Goal: Transaction & Acquisition: Purchase product/service

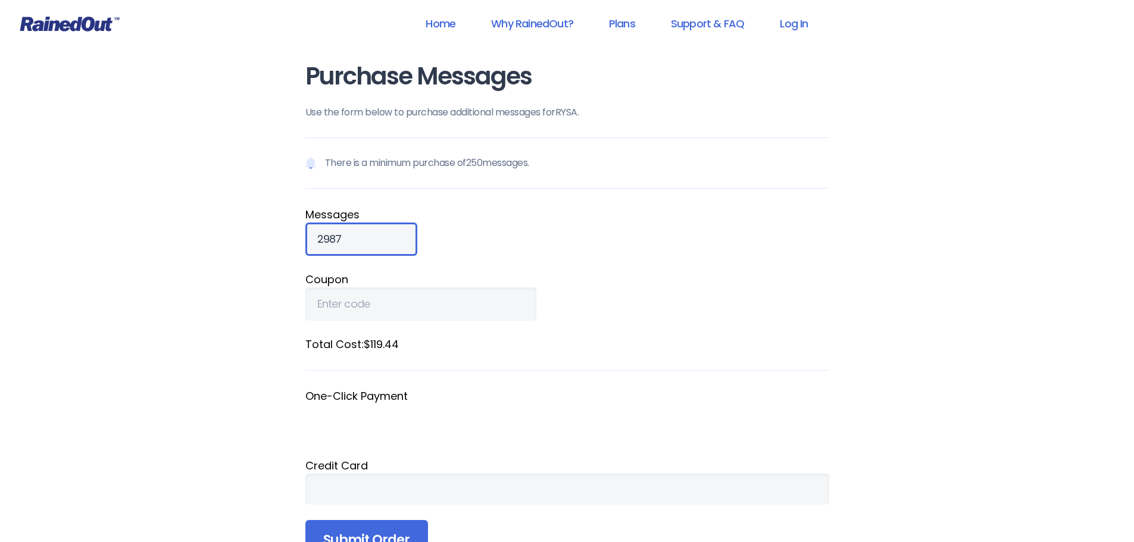
click at [390, 243] on input "2987" at bounding box center [361, 239] width 112 height 33
click at [388, 242] on input "2988" at bounding box center [361, 239] width 112 height 33
click at [388, 242] on input "2992" at bounding box center [361, 239] width 112 height 33
click at [388, 242] on input "2993" at bounding box center [361, 239] width 112 height 33
click at [388, 242] on input "2994" at bounding box center [361, 239] width 112 height 33
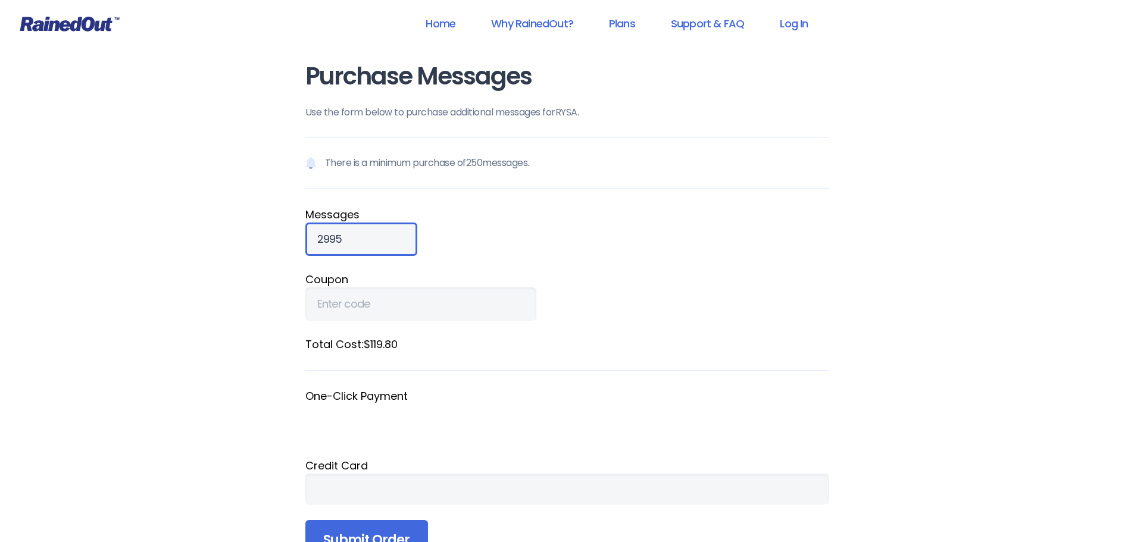
click at [387, 243] on input "2995" at bounding box center [361, 239] width 112 height 33
click at [387, 243] on input "2996" at bounding box center [361, 239] width 112 height 33
click at [387, 243] on input "2997" at bounding box center [361, 239] width 112 height 33
click at [387, 243] on input "2998" at bounding box center [361, 239] width 112 height 33
click at [387, 243] on input "2999" at bounding box center [361, 239] width 112 height 33
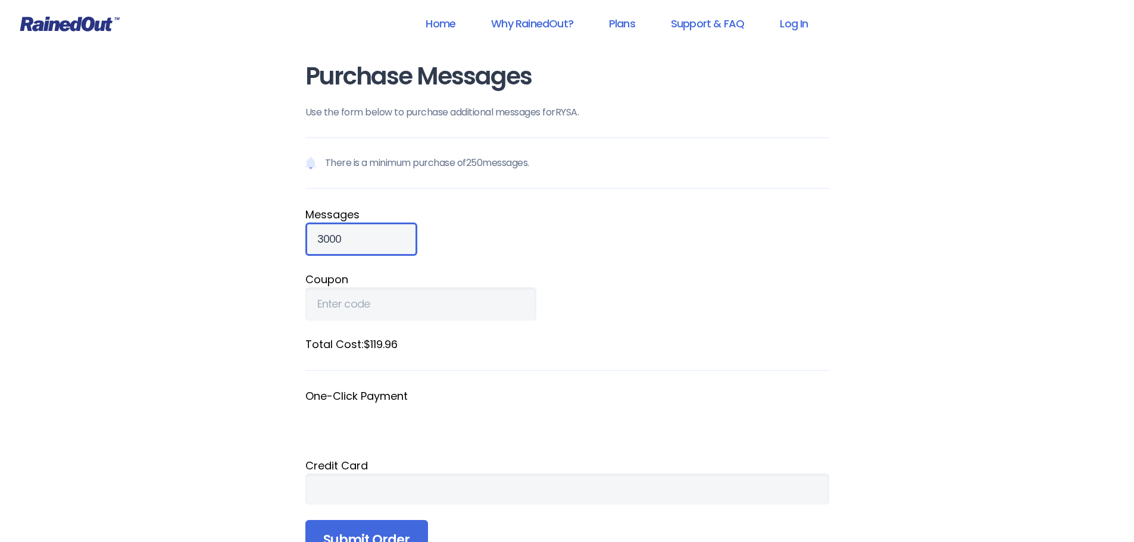
type input "3000"
click at [387, 243] on input "3000" at bounding box center [361, 239] width 112 height 33
click at [603, 309] on fieldset "Coupon" at bounding box center [567, 295] width 524 height 49
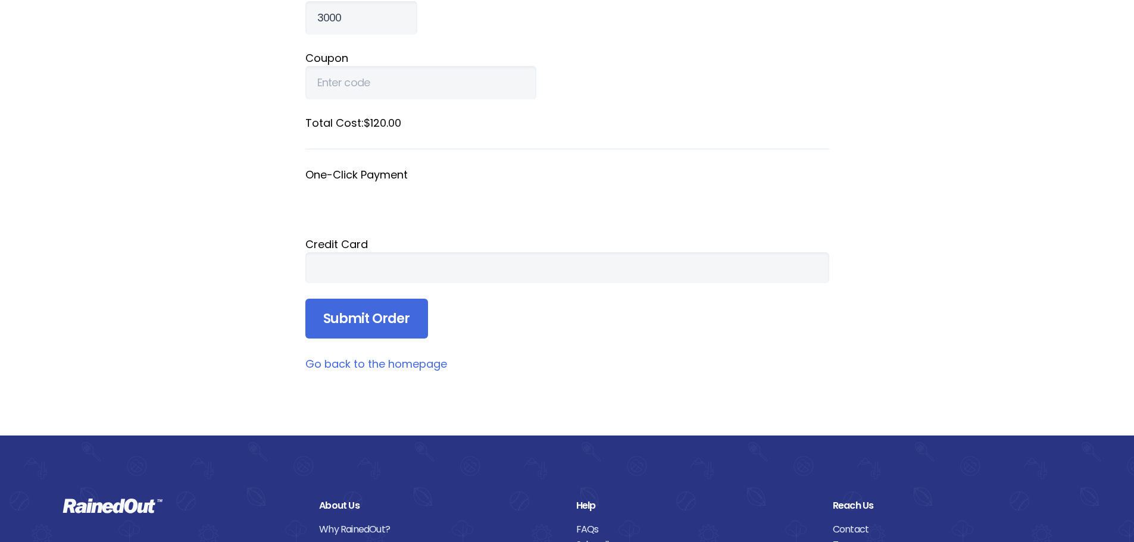
scroll to position [238, 0]
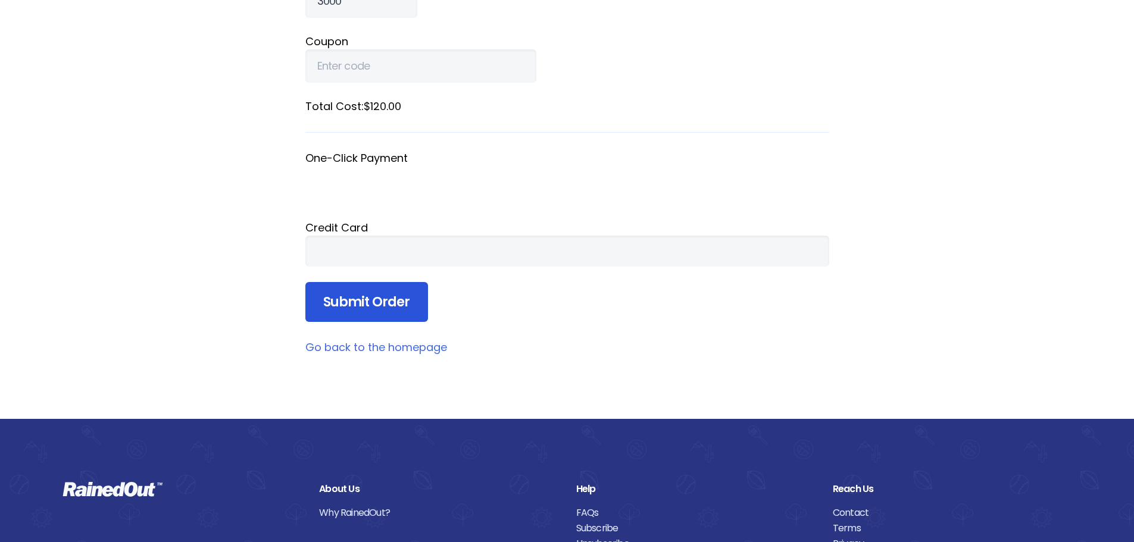
click at [355, 323] on input "Submit Order" at bounding box center [366, 302] width 123 height 40
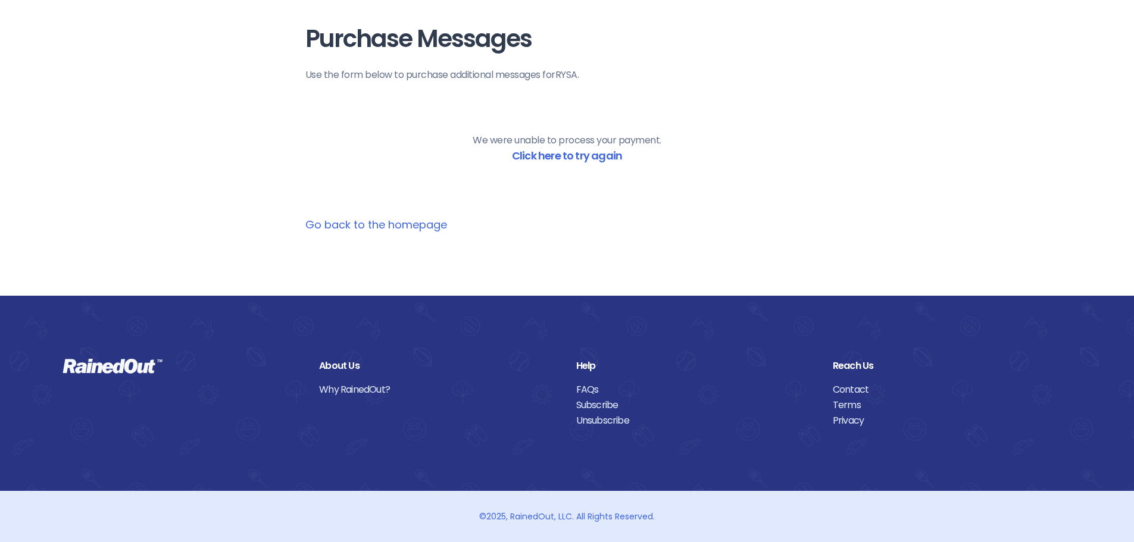
scroll to position [61, 0]
click at [555, 148] on link "Click here to try again" at bounding box center [567, 155] width 110 height 15
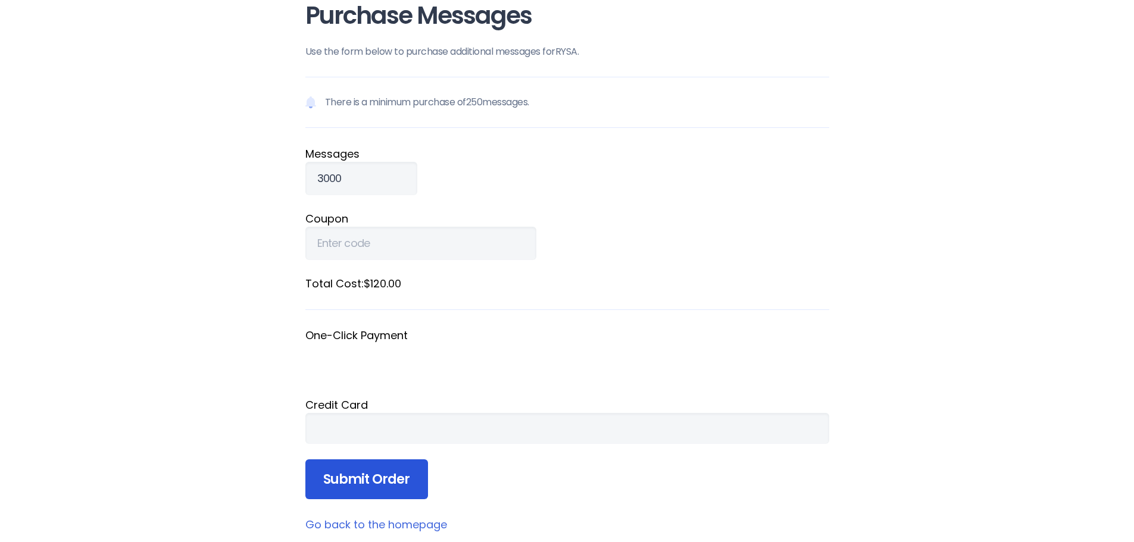
click at [373, 500] on input "Submit Order" at bounding box center [366, 480] width 123 height 40
